Goal: Check status: Check status

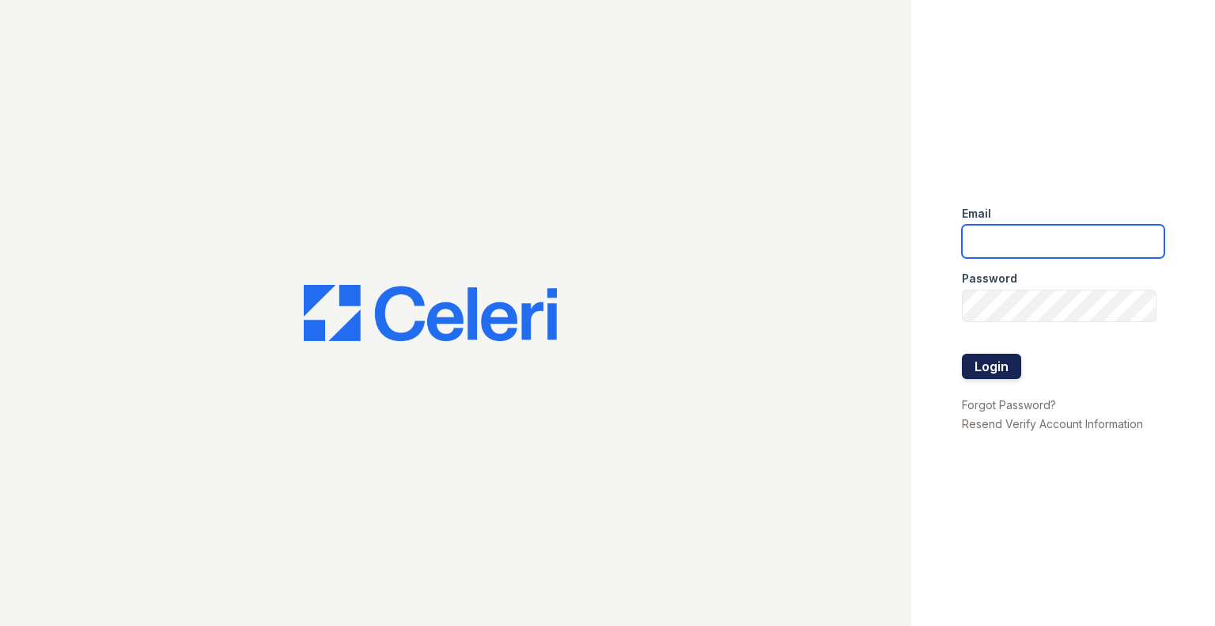
type input "[DOMAIN_NAME][EMAIL_ADDRESS][DOMAIN_NAME]"
click at [976, 361] on button "Login" at bounding box center [991, 366] width 59 height 25
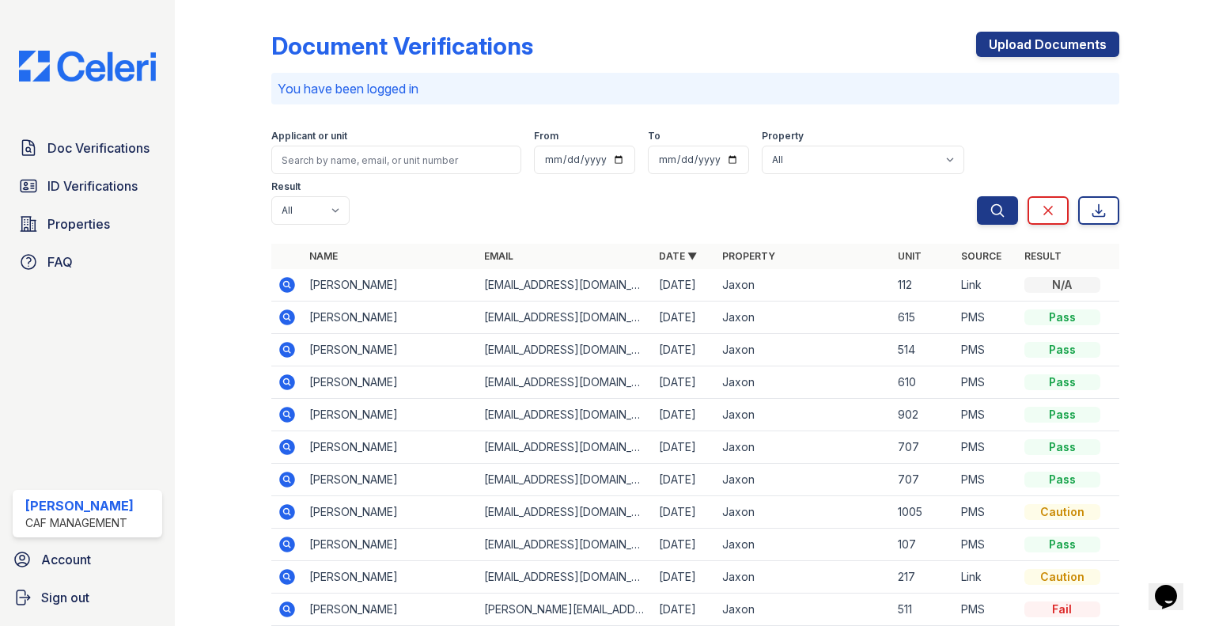
click at [285, 316] on icon at bounding box center [286, 316] width 4 height 4
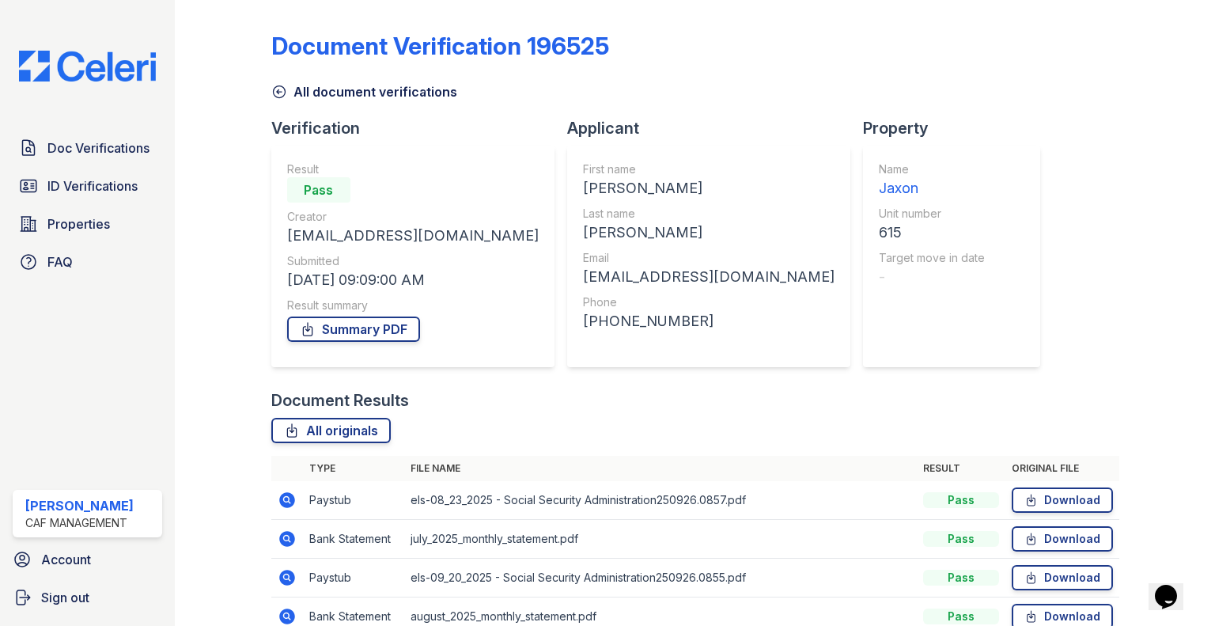
click at [287, 505] on icon at bounding box center [287, 500] width 16 height 16
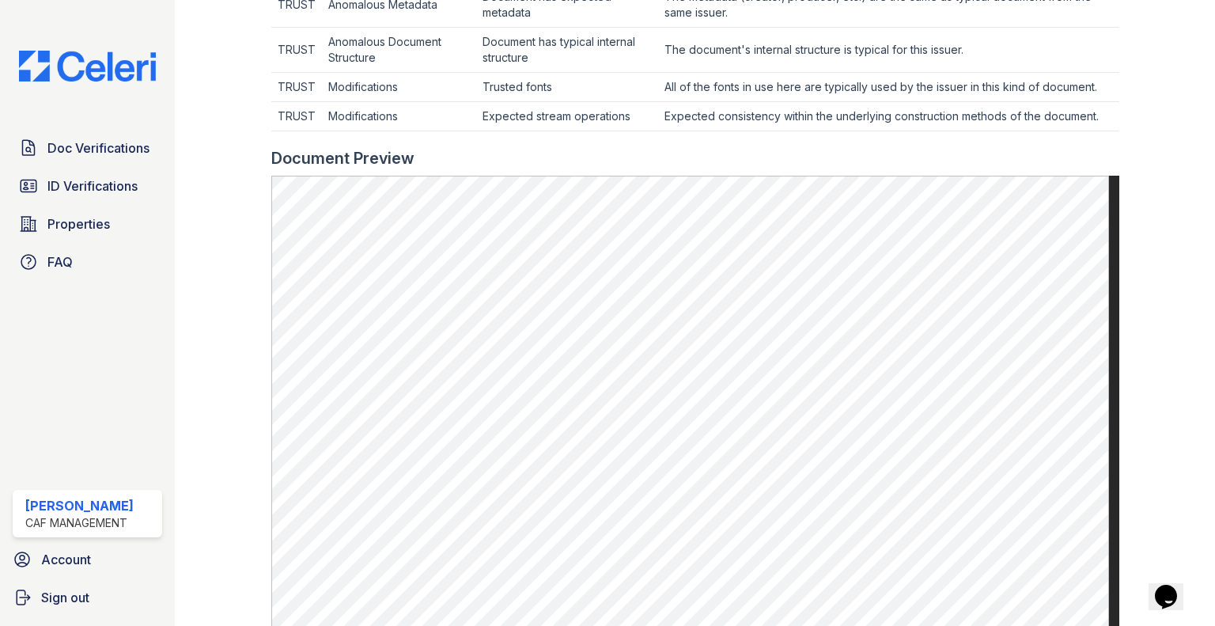
scroll to position [633, 0]
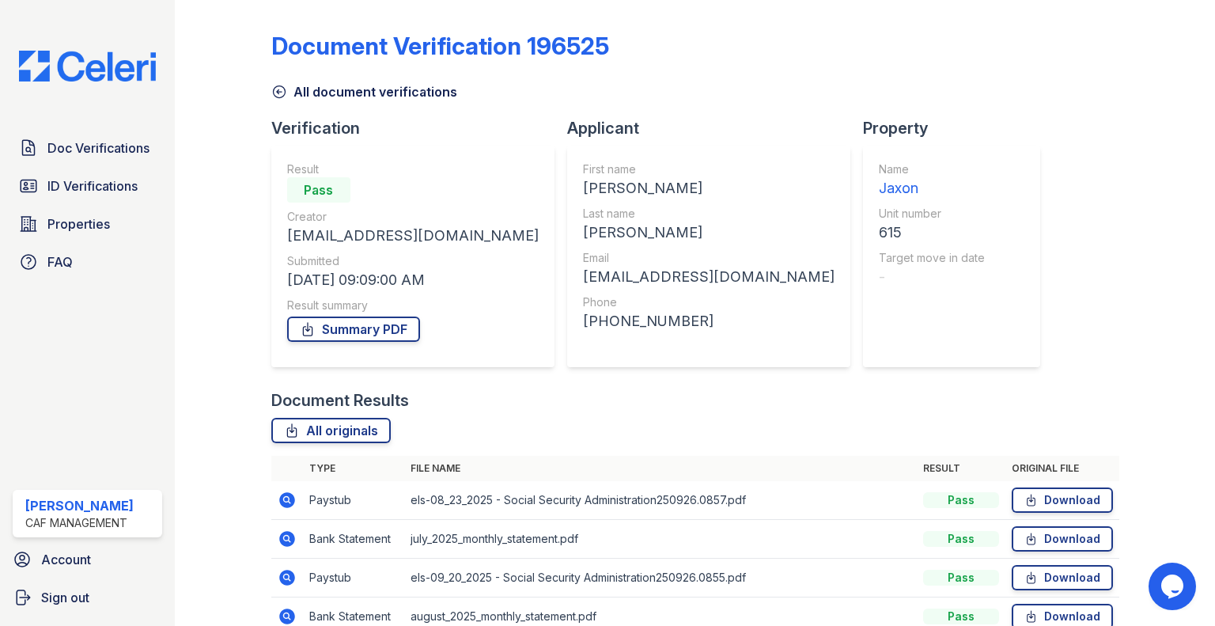
scroll to position [195, 0]
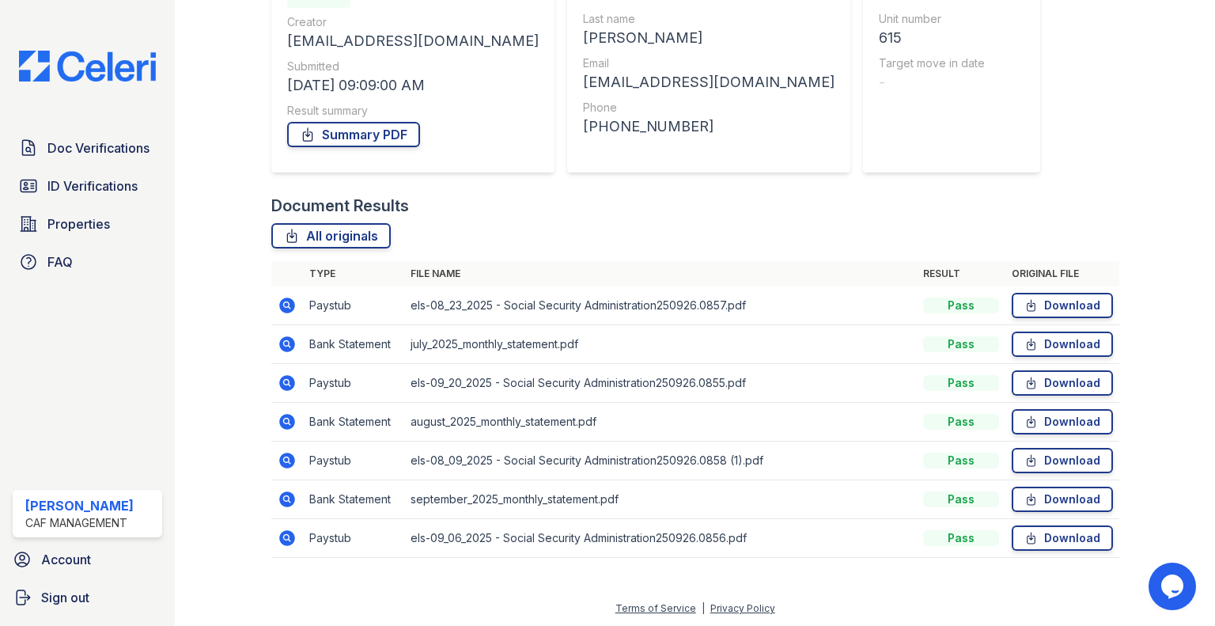
drag, startPoint x: 284, startPoint y: 344, endPoint x: 293, endPoint y: 338, distance: 10.8
click at [284, 344] on icon at bounding box center [287, 344] width 19 height 19
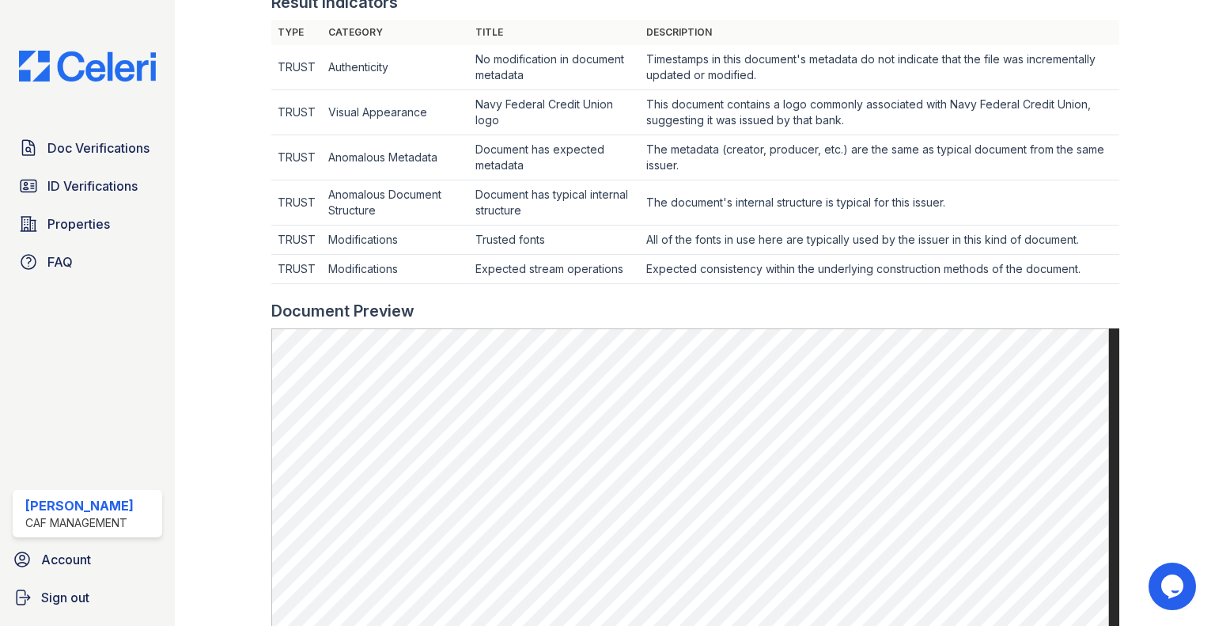
scroll to position [633, 0]
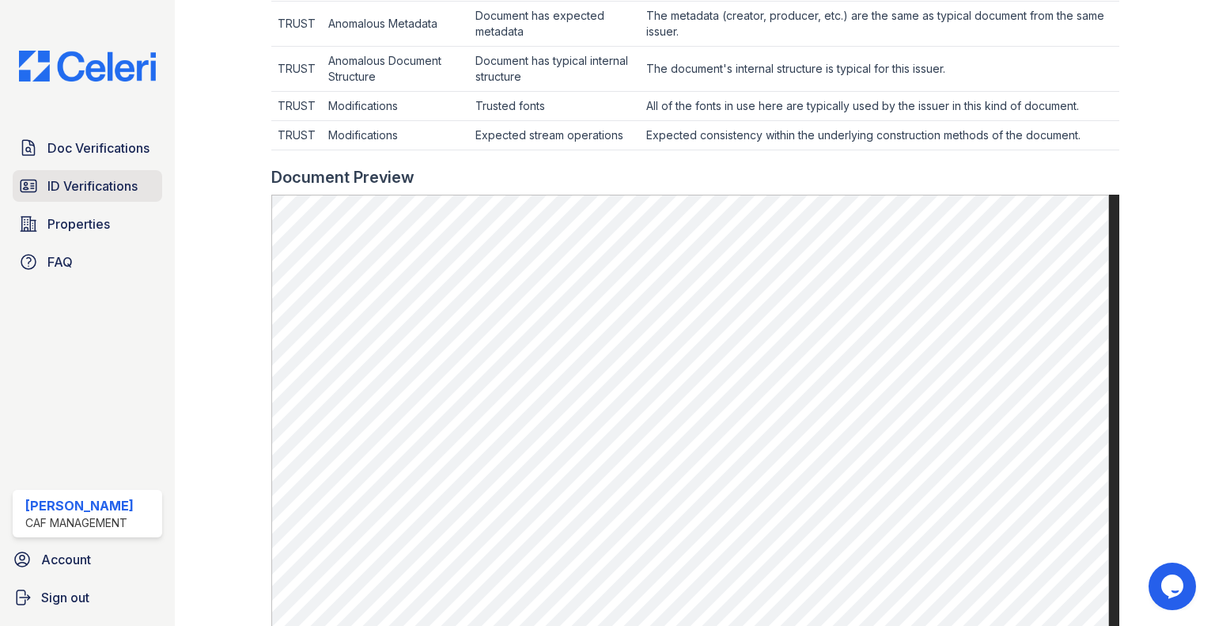
click at [123, 184] on span "ID Verifications" at bounding box center [92, 185] width 90 height 19
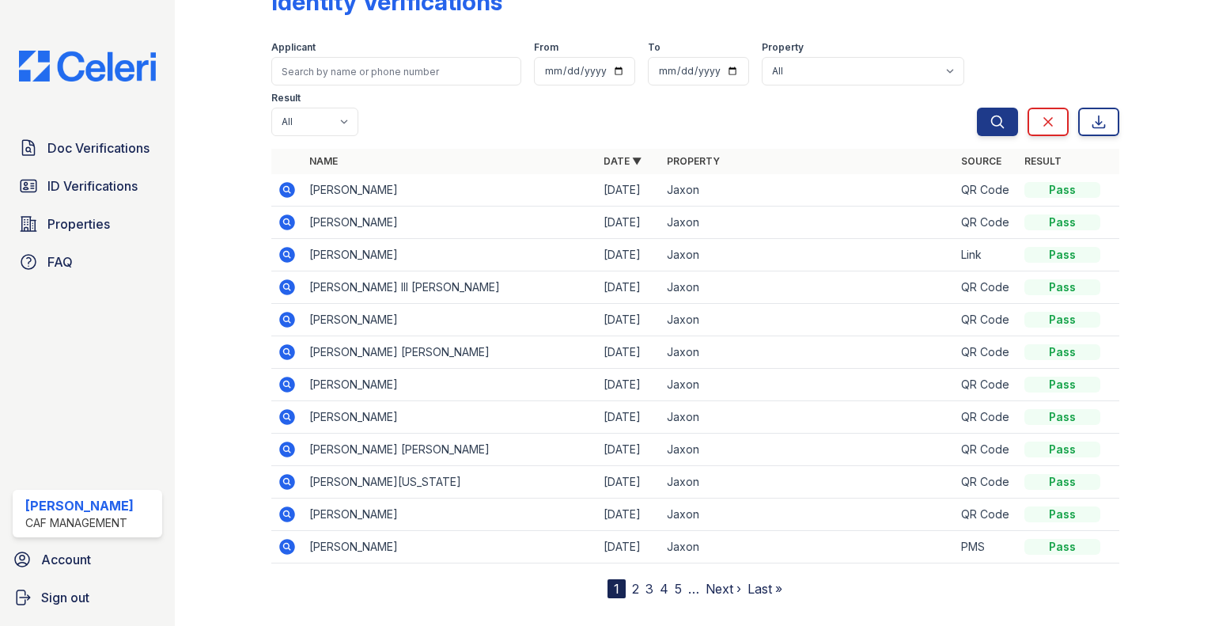
scroll to position [68, 0]
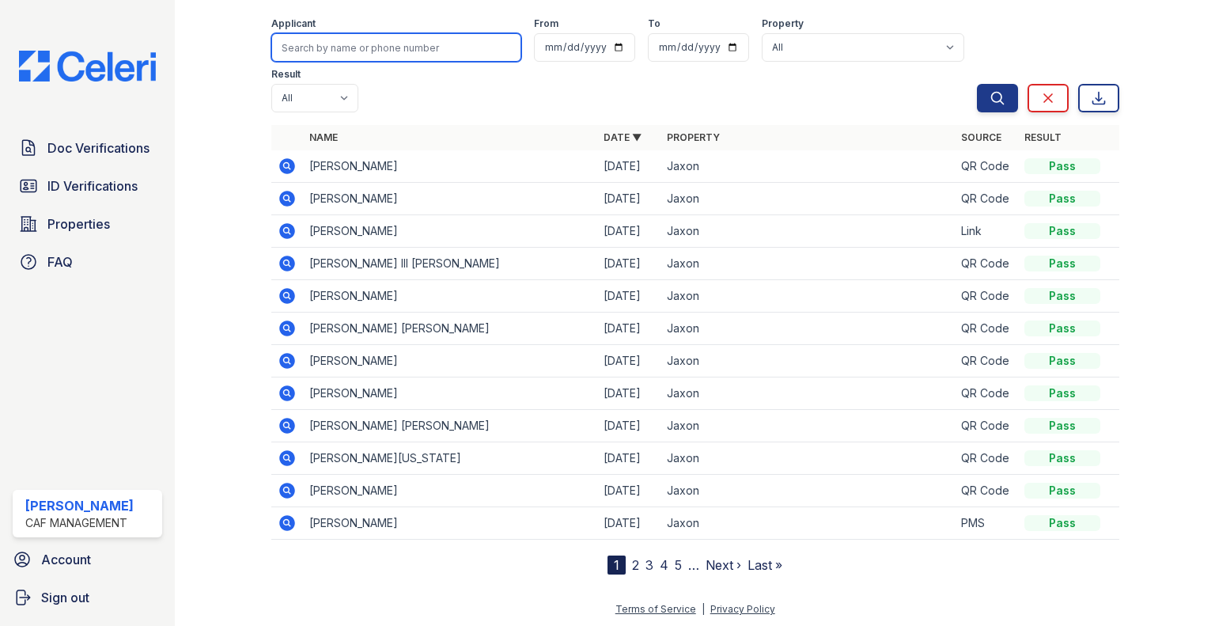
click at [440, 44] on input "search" at bounding box center [396, 47] width 250 height 28
type input "[PERSON_NAME]"
click at [977, 84] on button "Search" at bounding box center [997, 98] width 41 height 28
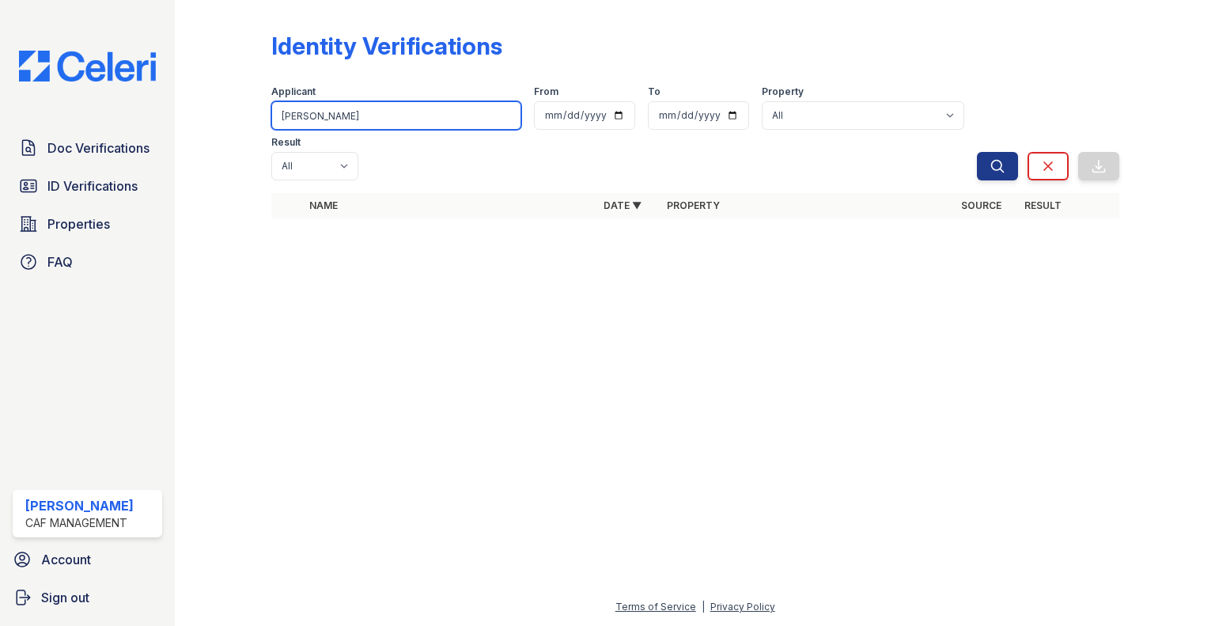
click at [384, 123] on input "johanna" at bounding box center [396, 115] width 250 height 28
type input "j"
type input "almeda"
click at [977, 152] on button "Search" at bounding box center [997, 166] width 41 height 28
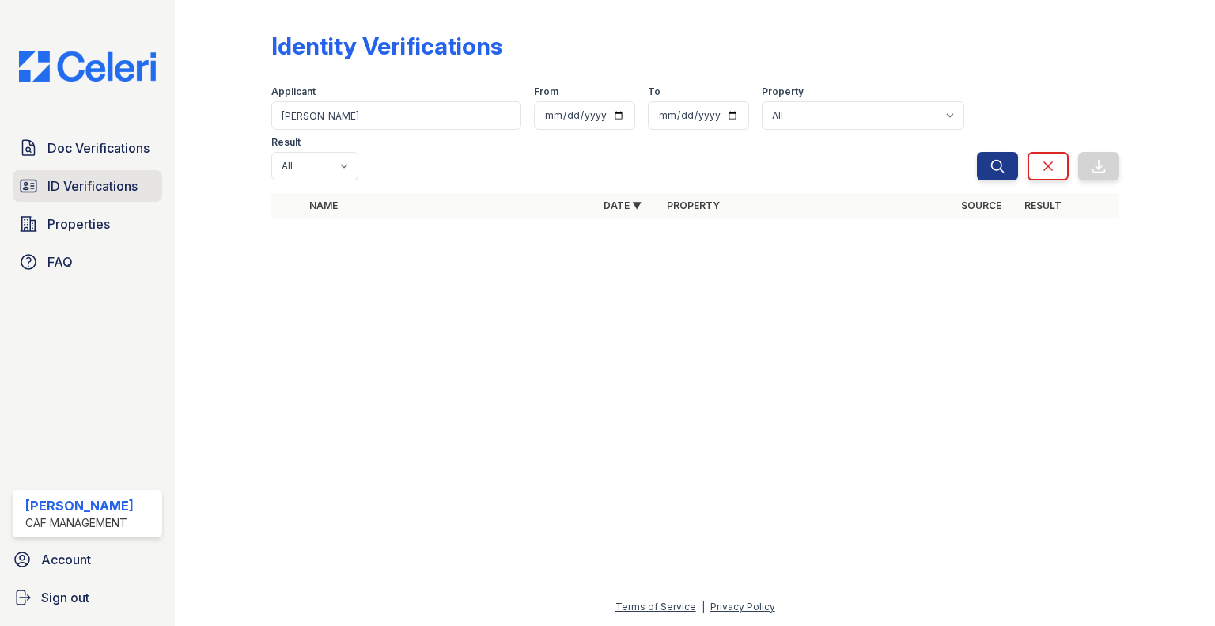
click at [114, 182] on span "ID Verifications" at bounding box center [92, 185] width 90 height 19
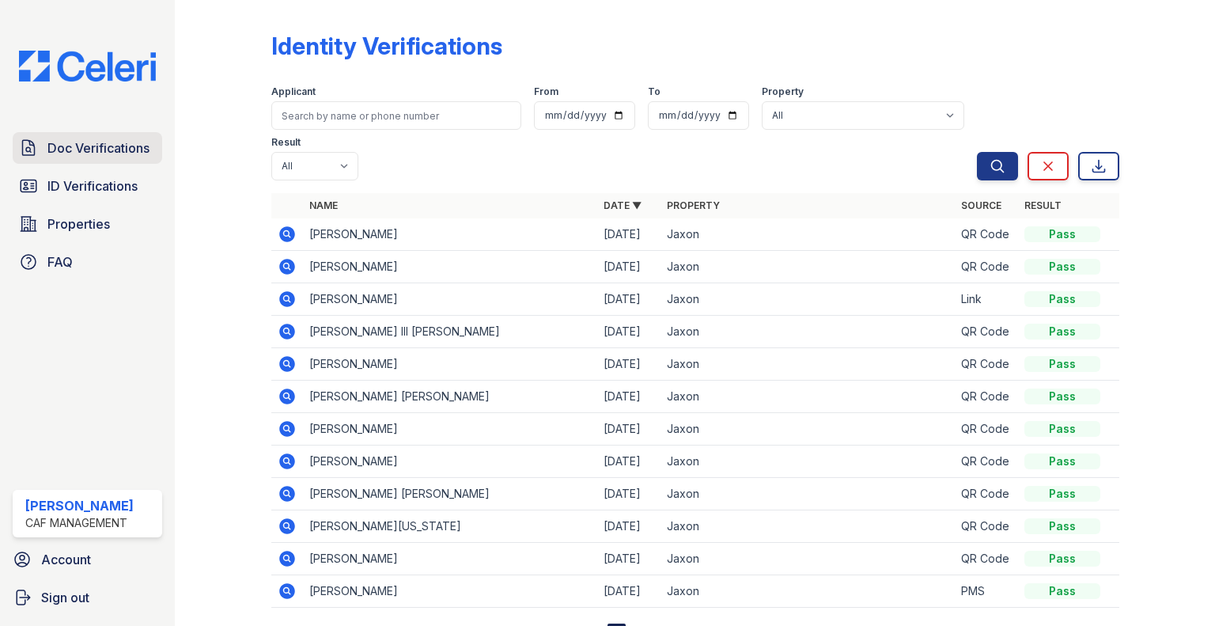
click at [64, 153] on span "Doc Verifications" at bounding box center [98, 147] width 102 height 19
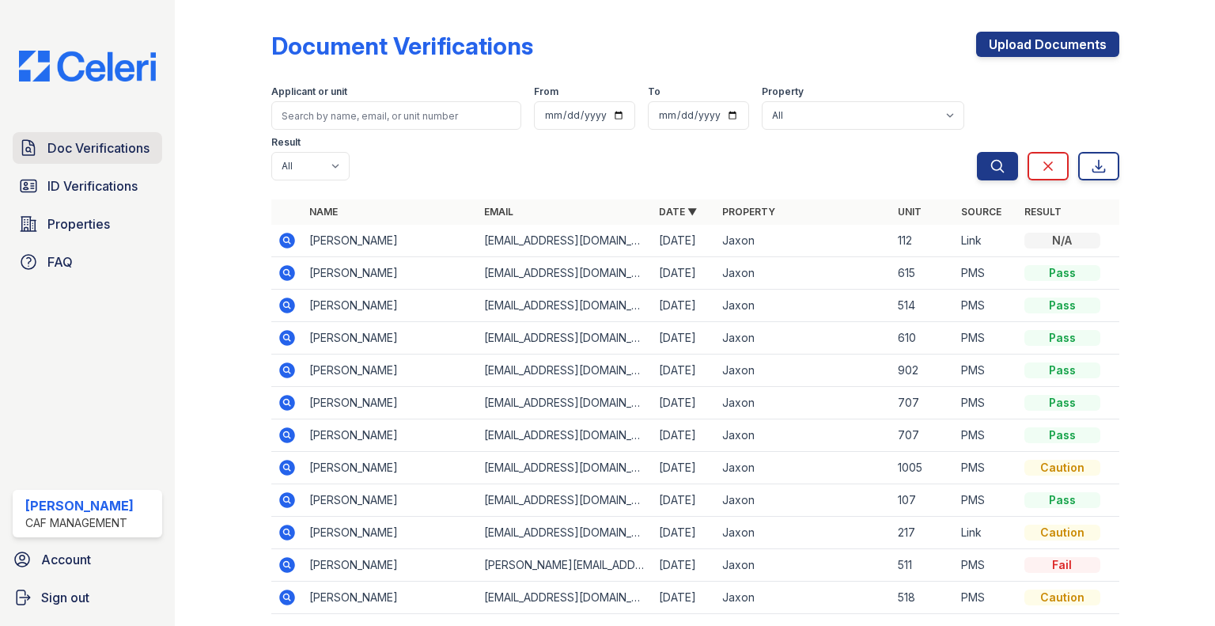
click at [104, 157] on link "Doc Verifications" at bounding box center [87, 148] width 149 height 32
click at [94, 186] on span "ID Verifications" at bounding box center [92, 185] width 90 height 19
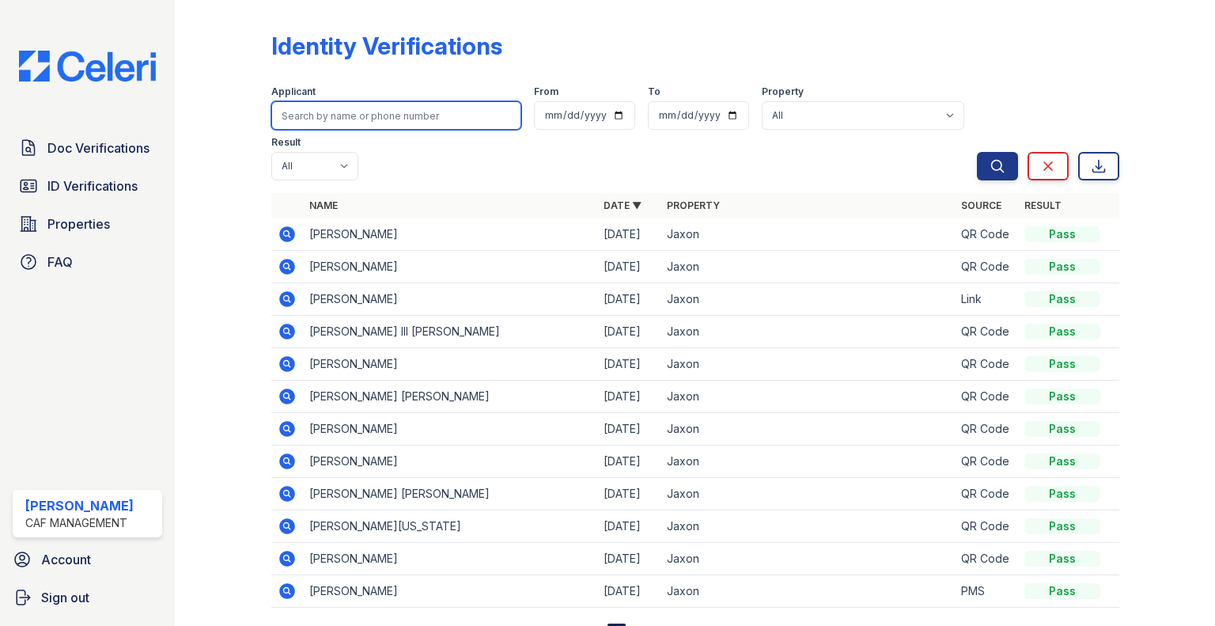
click at [310, 123] on input "search" at bounding box center [396, 115] width 250 height 28
type input "olmeda"
click at [977, 152] on button "Search" at bounding box center [997, 166] width 41 height 28
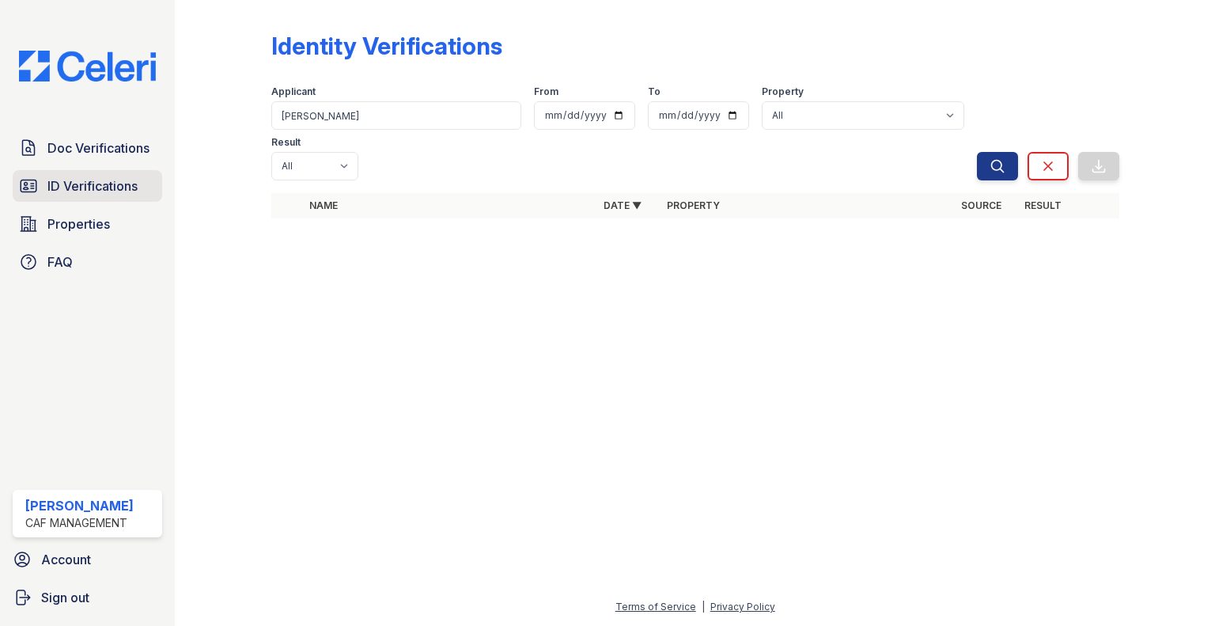
click at [60, 189] on span "ID Verifications" at bounding box center [92, 185] width 90 height 19
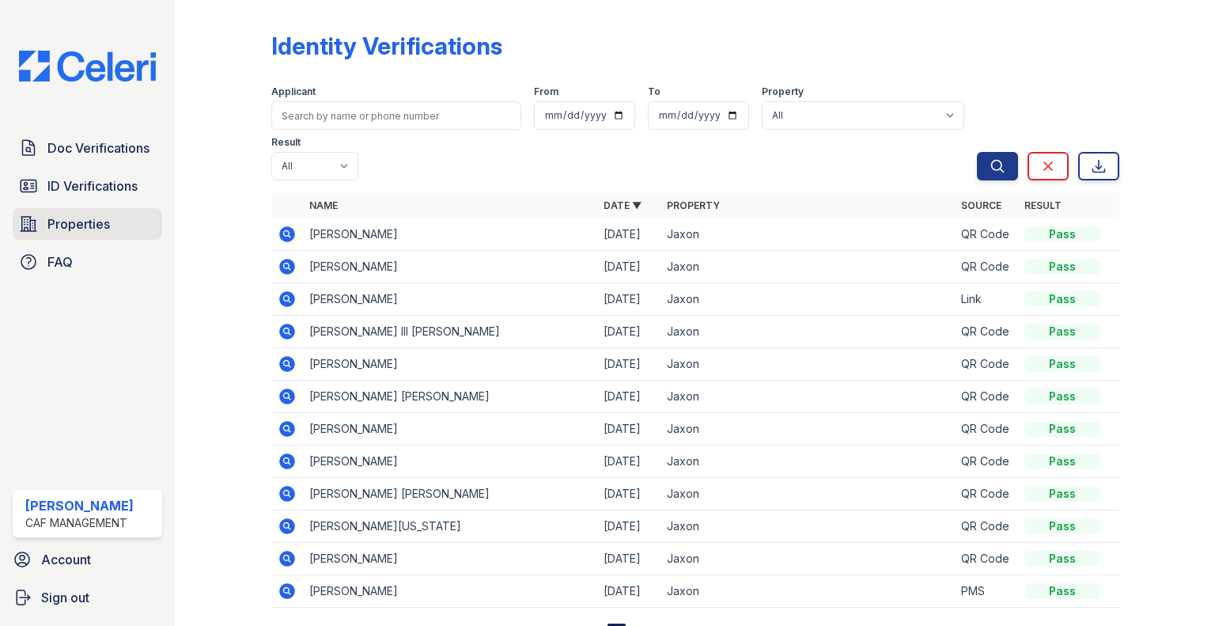
click at [63, 229] on span "Properties" at bounding box center [78, 223] width 62 height 19
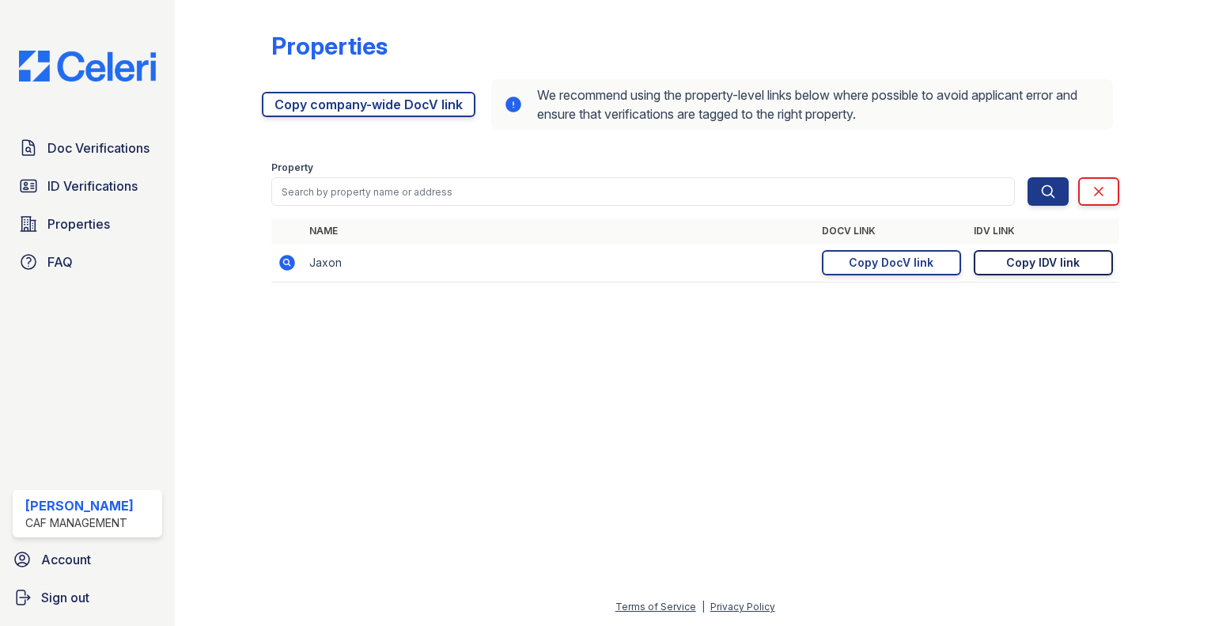
click at [1002, 265] on link "Copy IDV link Copy link" at bounding box center [1043, 262] width 139 height 25
click at [94, 182] on span "ID Verifications" at bounding box center [92, 185] width 90 height 19
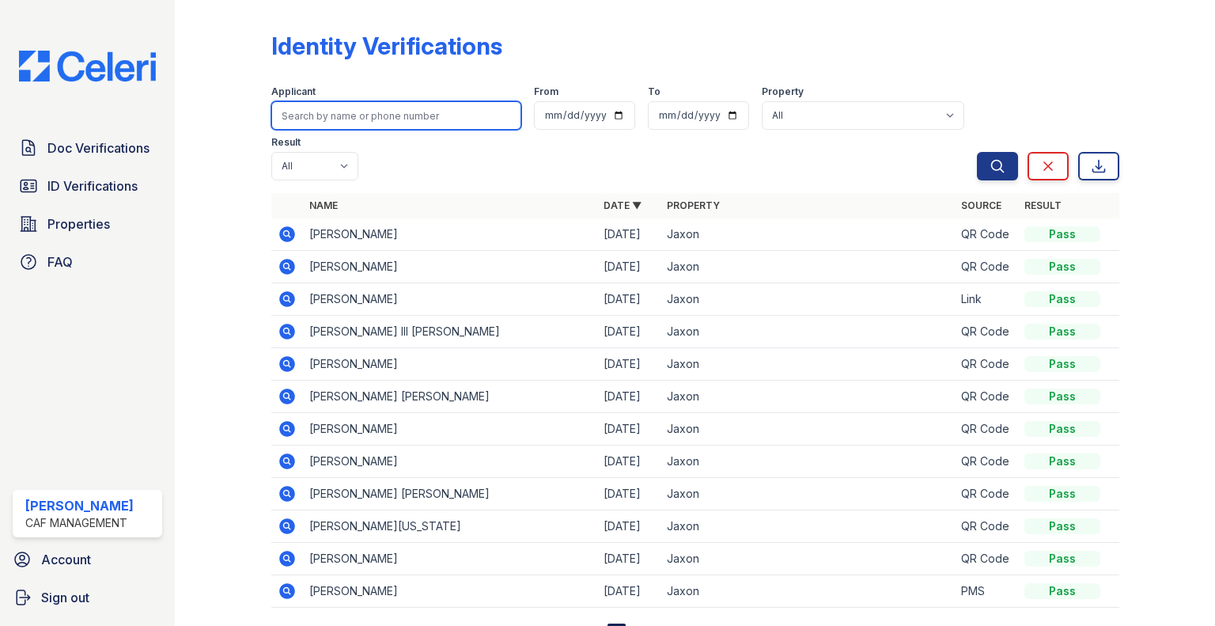
click at [348, 117] on input "search" at bounding box center [396, 115] width 250 height 28
type input "olmeda"
click at [977, 152] on button "Search" at bounding box center [997, 166] width 41 height 28
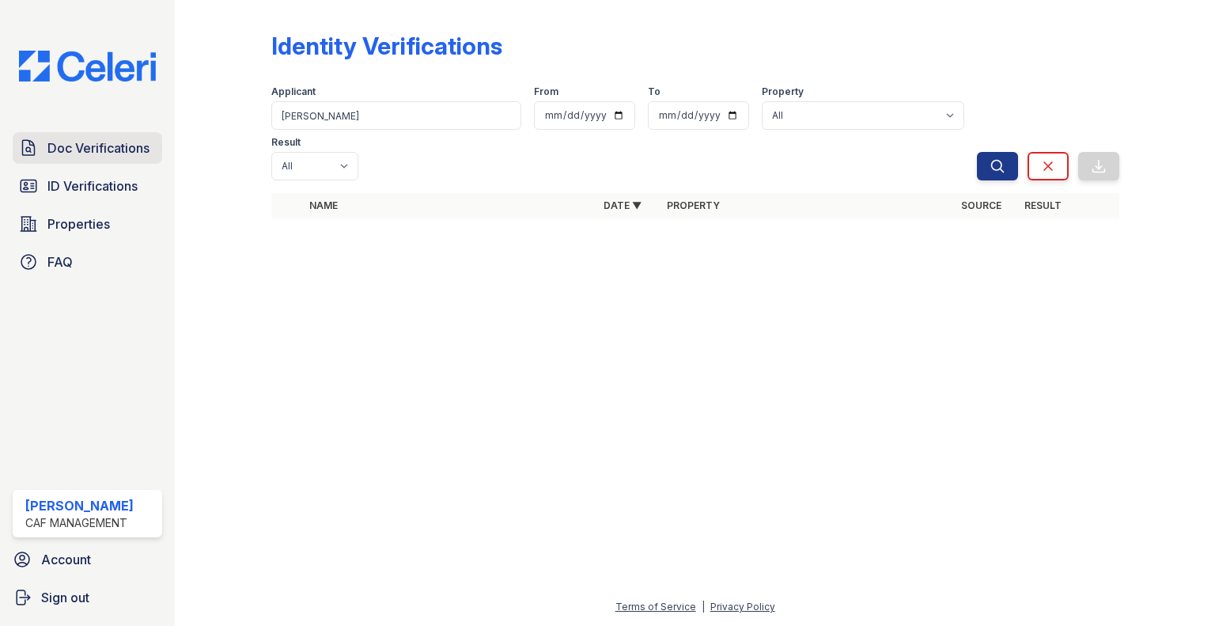
click at [138, 141] on span "Doc Verifications" at bounding box center [98, 147] width 102 height 19
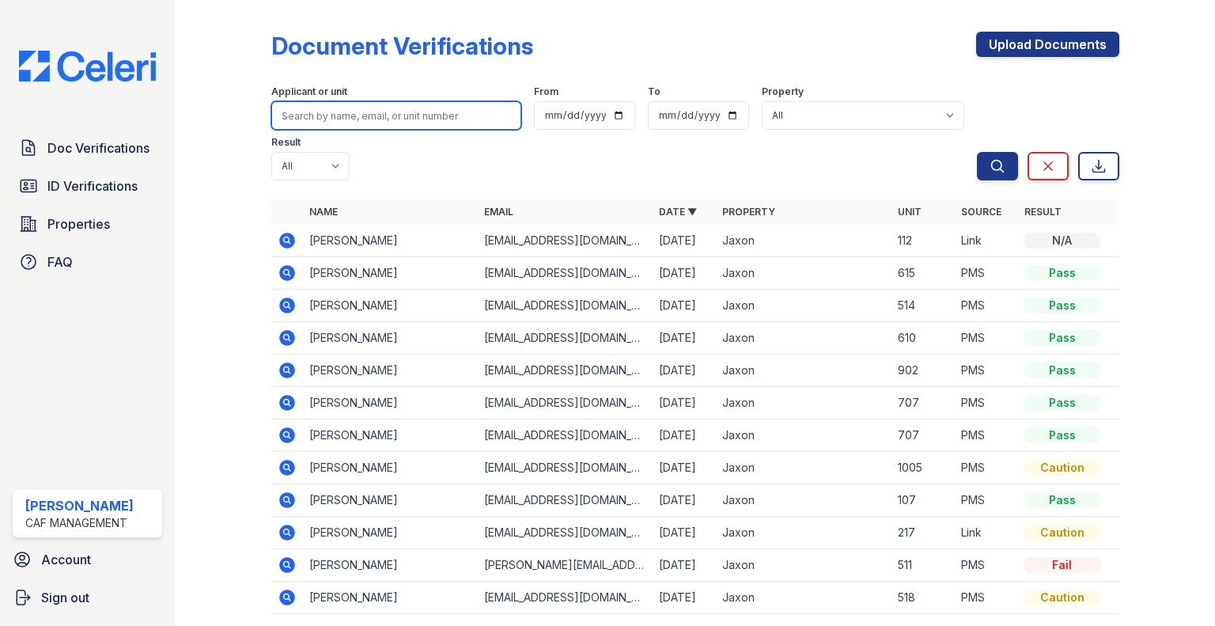
click at [335, 116] on input "search" at bounding box center [396, 115] width 250 height 28
type input "garner"
click at [977, 152] on button "Search" at bounding box center [997, 166] width 41 height 28
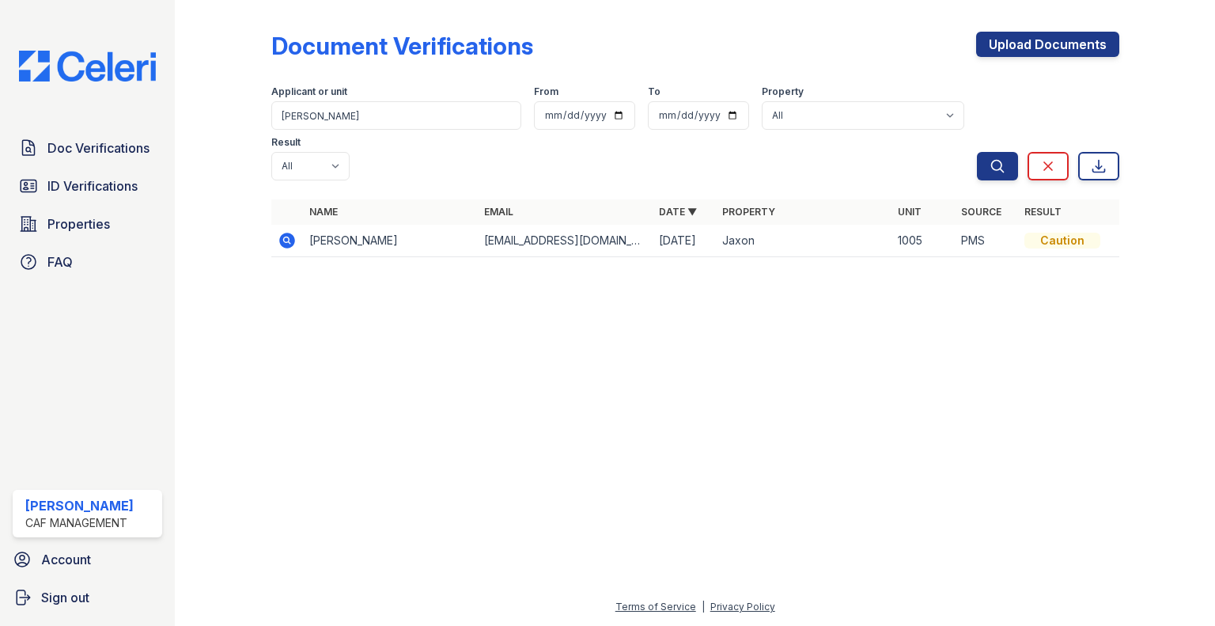
click at [291, 233] on icon at bounding box center [287, 241] width 16 height 16
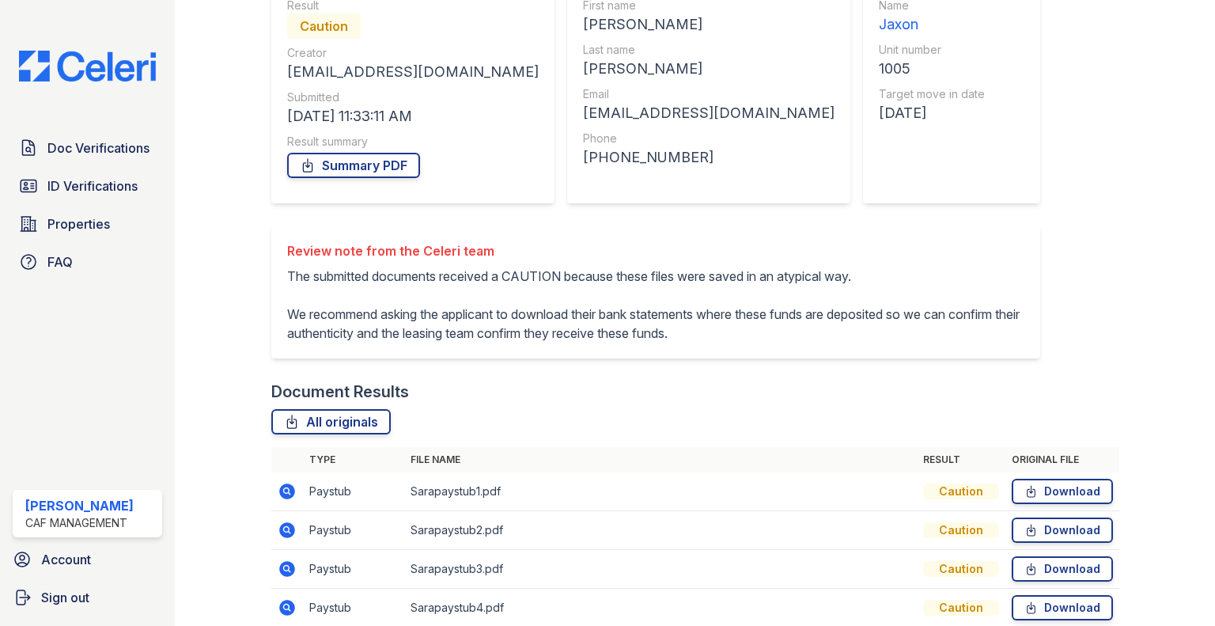
scroll to position [272, 0]
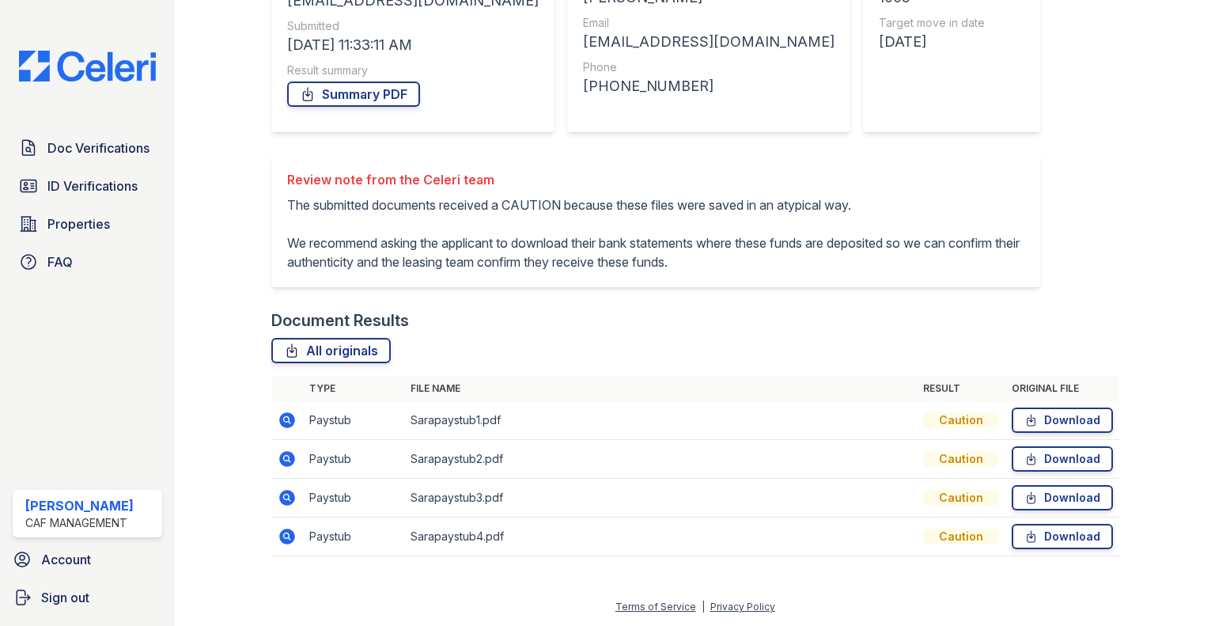
click at [288, 427] on icon at bounding box center [287, 420] width 16 height 16
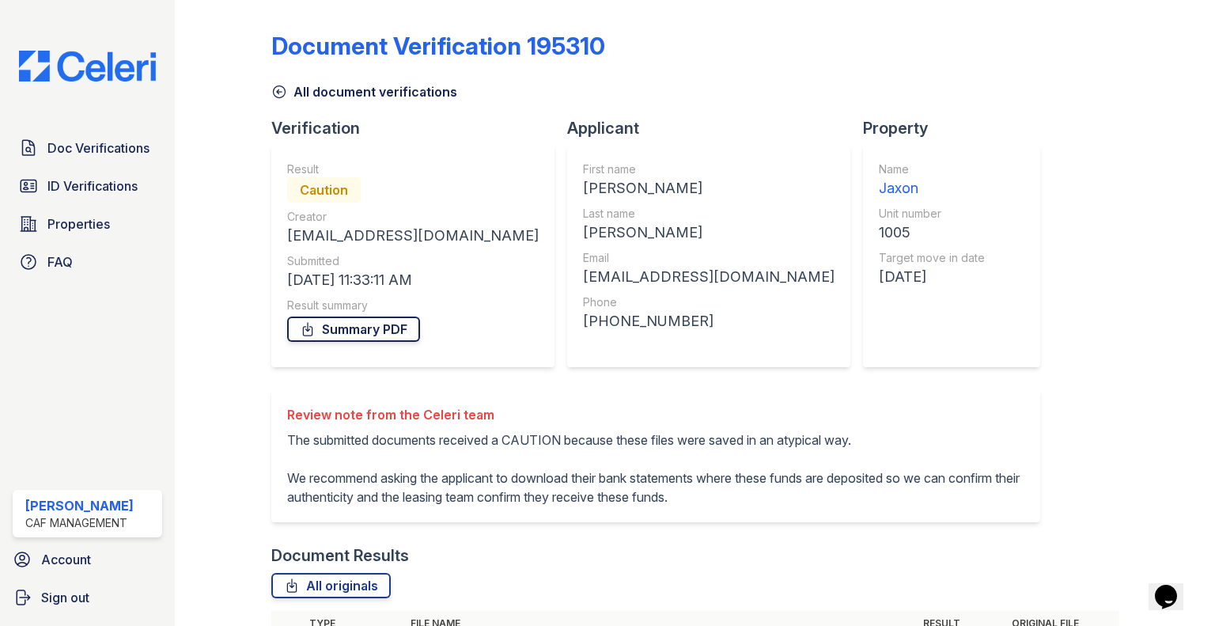
scroll to position [272, 0]
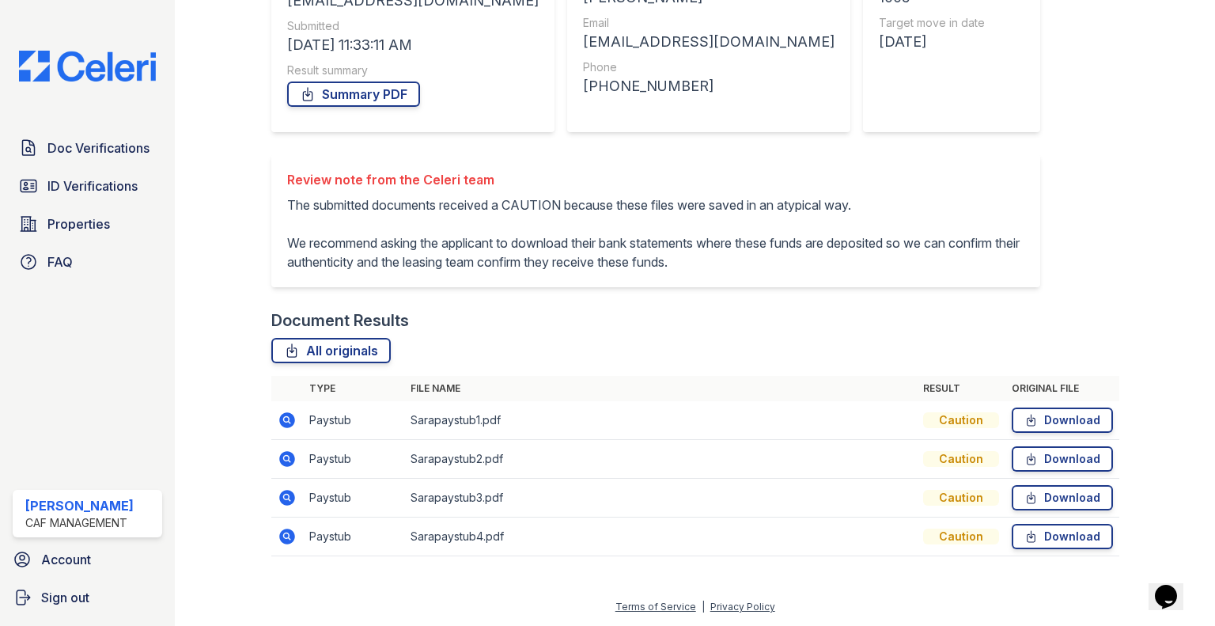
drag, startPoint x: 282, startPoint y: 458, endPoint x: 285, endPoint y: 431, distance: 27.1
click at [282, 458] on icon at bounding box center [287, 458] width 19 height 19
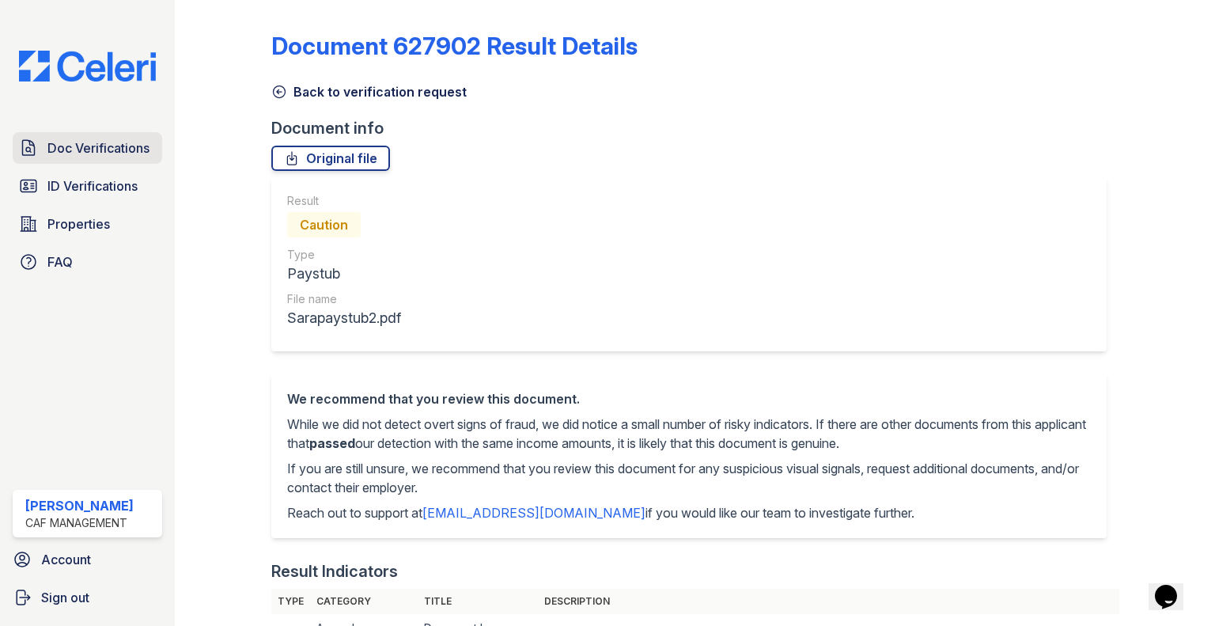
click at [104, 164] on div "Doc Verifications ID Verifications Properties FAQ" at bounding box center [87, 205] width 162 height 146
click at [104, 157] on link "Doc Verifications" at bounding box center [87, 148] width 149 height 32
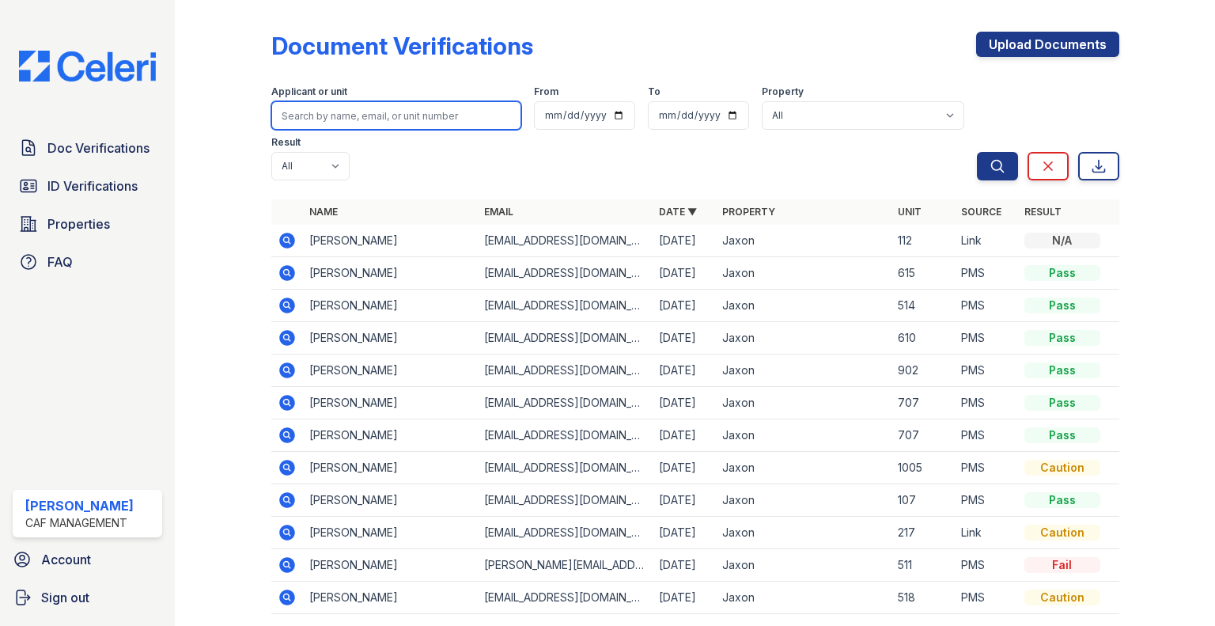
click at [307, 119] on input "search" at bounding box center [396, 115] width 250 height 28
type input "[PERSON_NAME]"
click at [977, 152] on button "Search" at bounding box center [997, 166] width 41 height 28
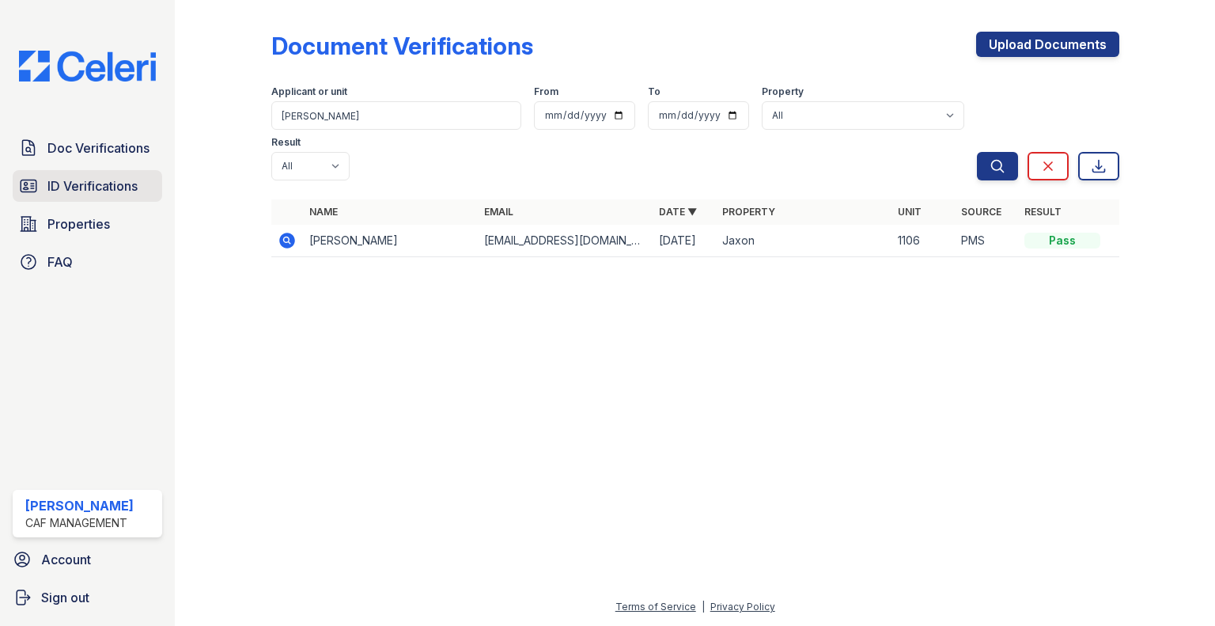
click at [129, 197] on link "ID Verifications" at bounding box center [87, 186] width 149 height 32
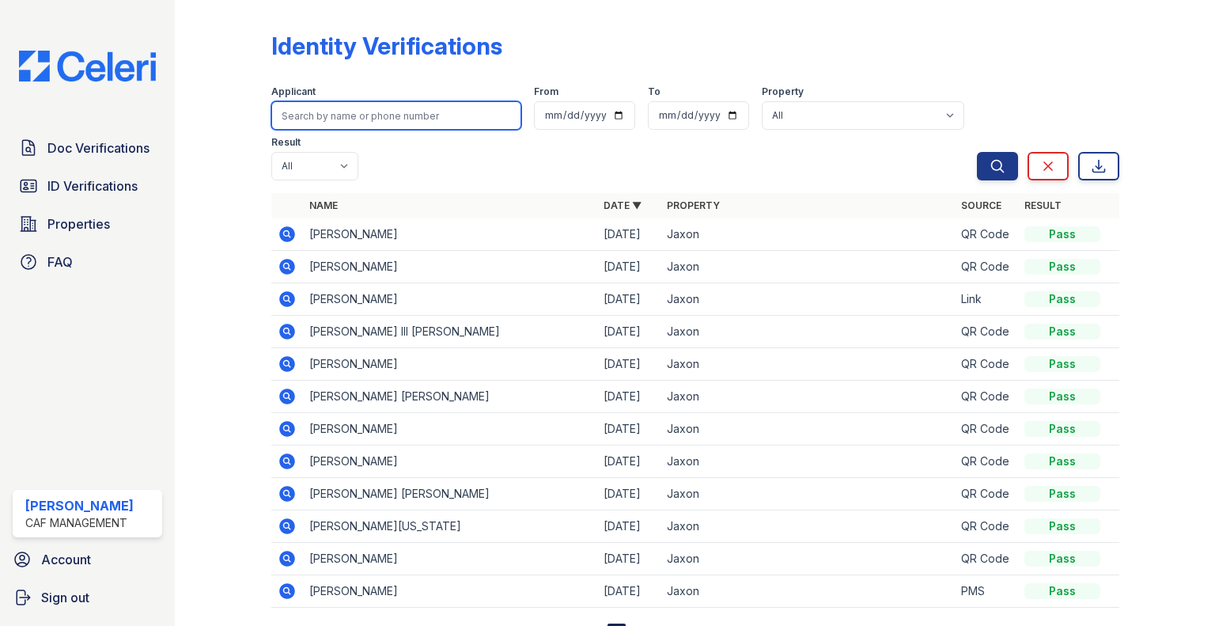
click at [354, 109] on input "search" at bounding box center [396, 115] width 250 height 28
type input "[PERSON_NAME]"
click at [977, 152] on button "Search" at bounding box center [997, 166] width 41 height 28
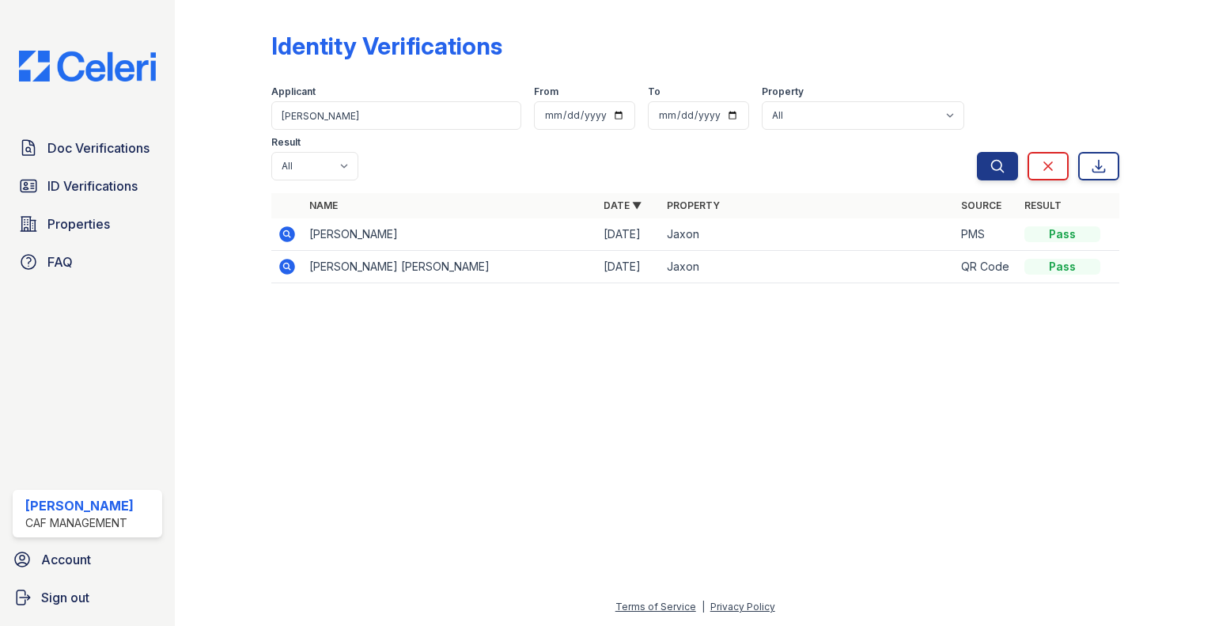
click at [278, 257] on icon at bounding box center [287, 266] width 19 height 19
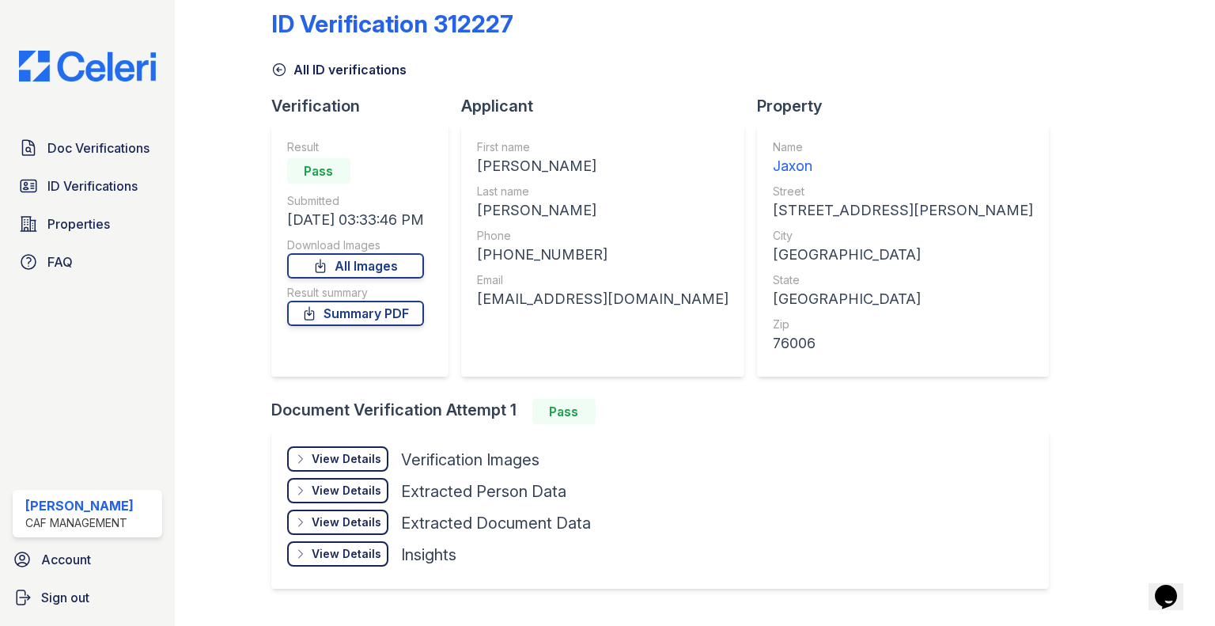
scroll to position [58, 0]
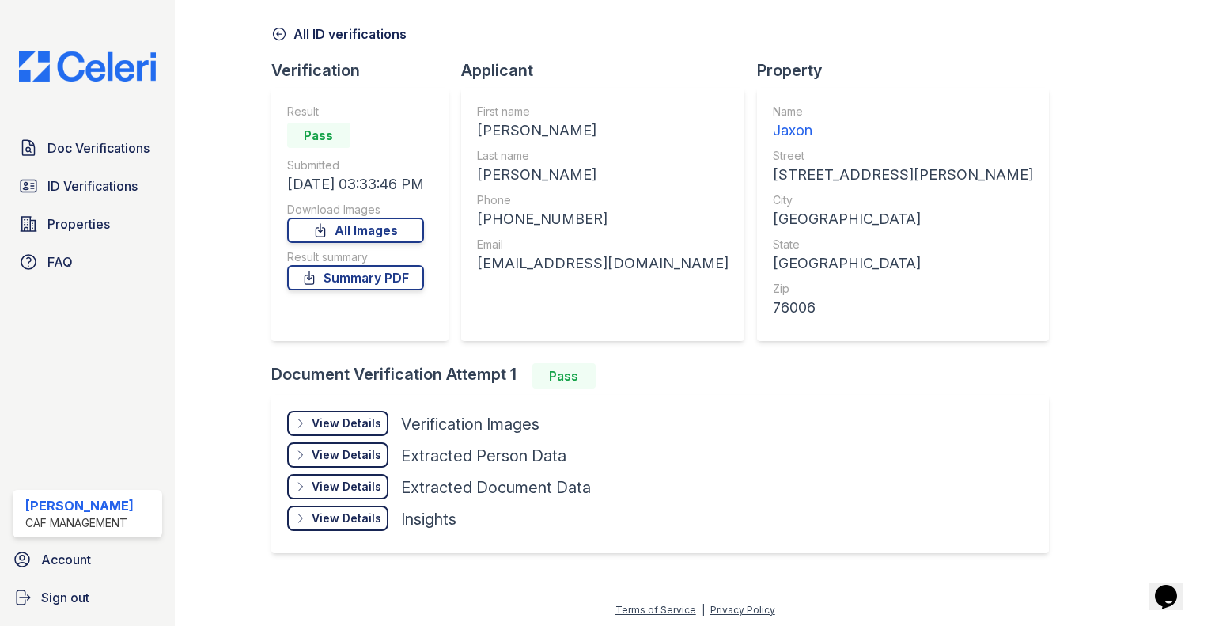
click at [342, 429] on div "View Details" at bounding box center [347, 423] width 70 height 16
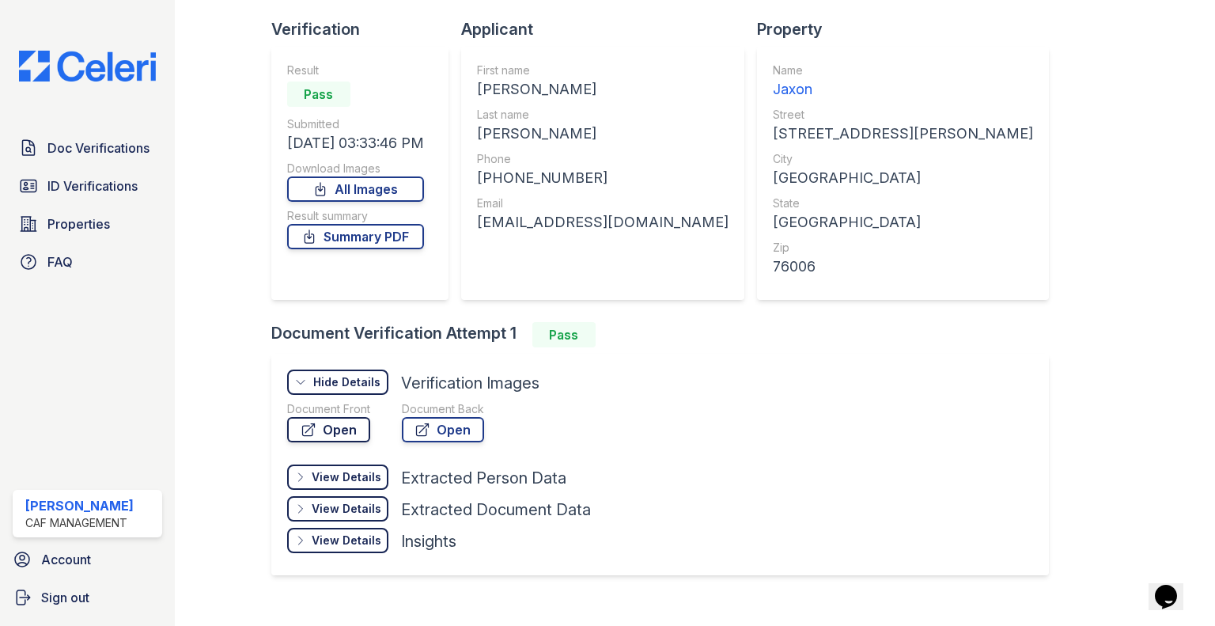
scroll to position [121, 0]
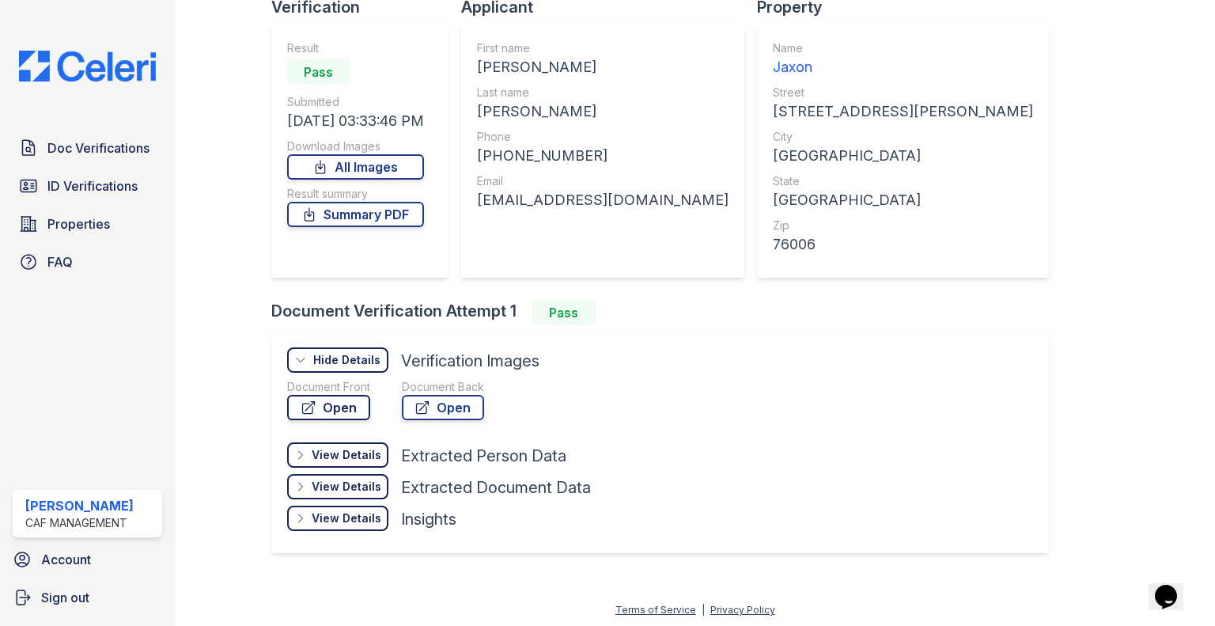
click at [335, 408] on link "Open" at bounding box center [328, 407] width 83 height 25
